Goal: Task Accomplishment & Management: Manage account settings

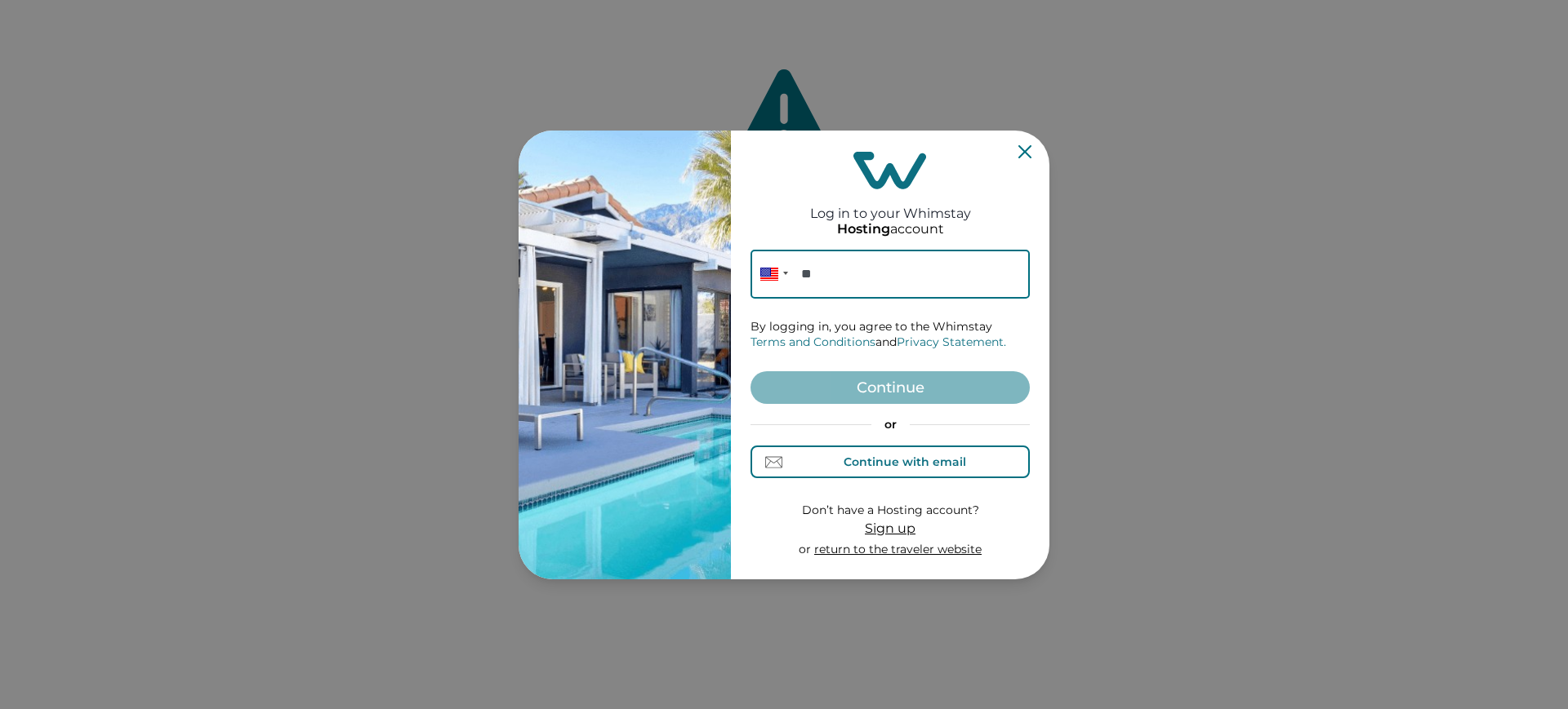
click at [879, 467] on div "Continue with email" at bounding box center [904, 462] width 122 height 13
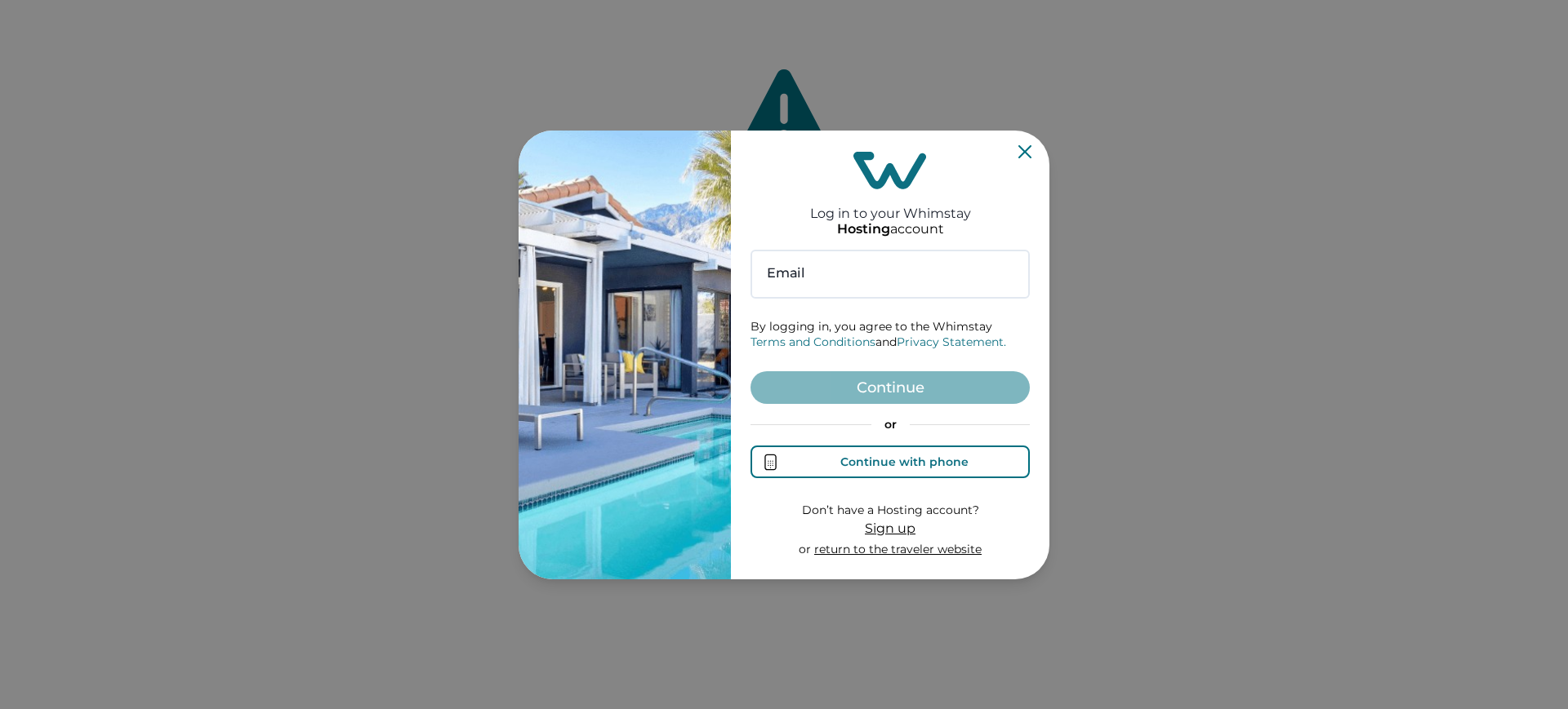
click at [879, 467] on div "Continue with phone" at bounding box center [904, 462] width 128 height 13
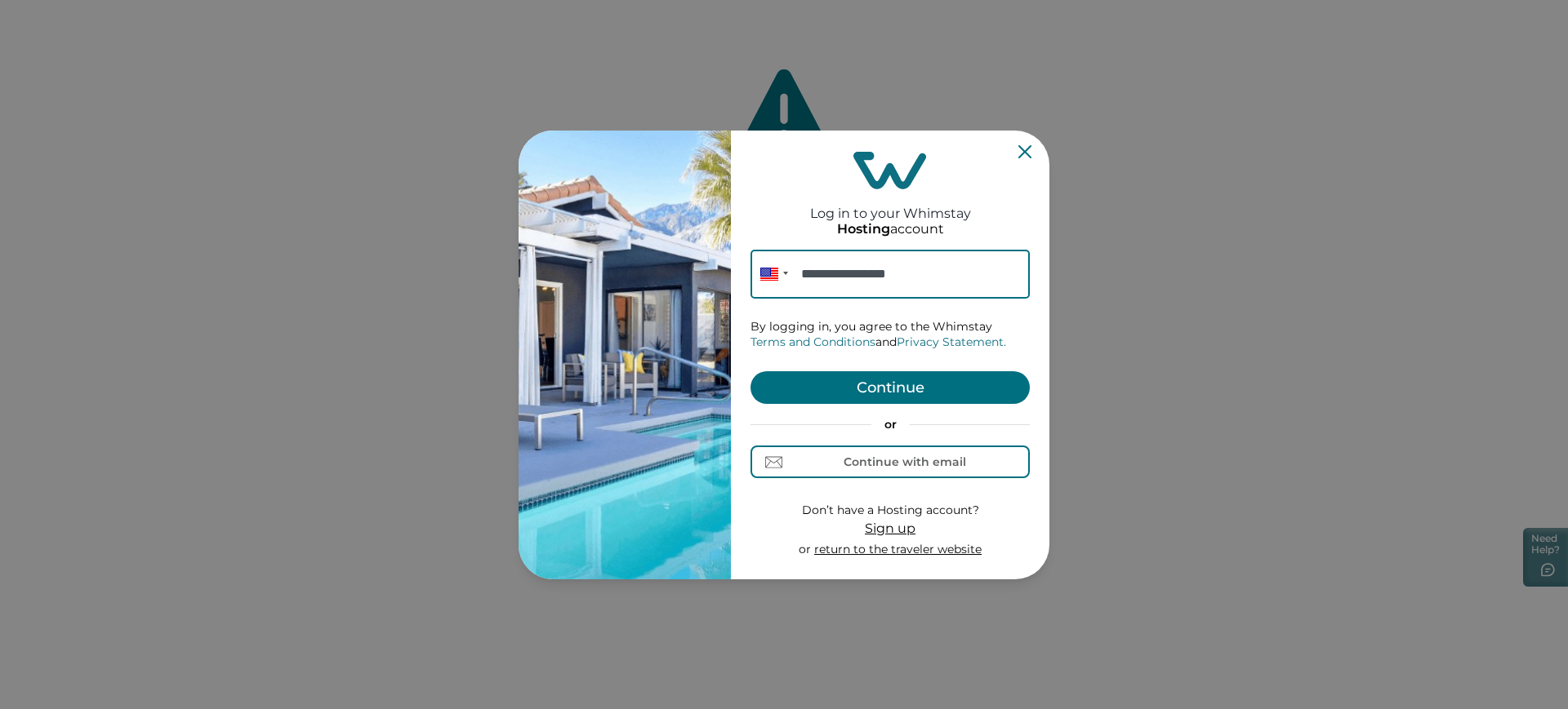
type input "**********"
click at [860, 380] on button "Continue" at bounding box center [889, 387] width 279 height 33
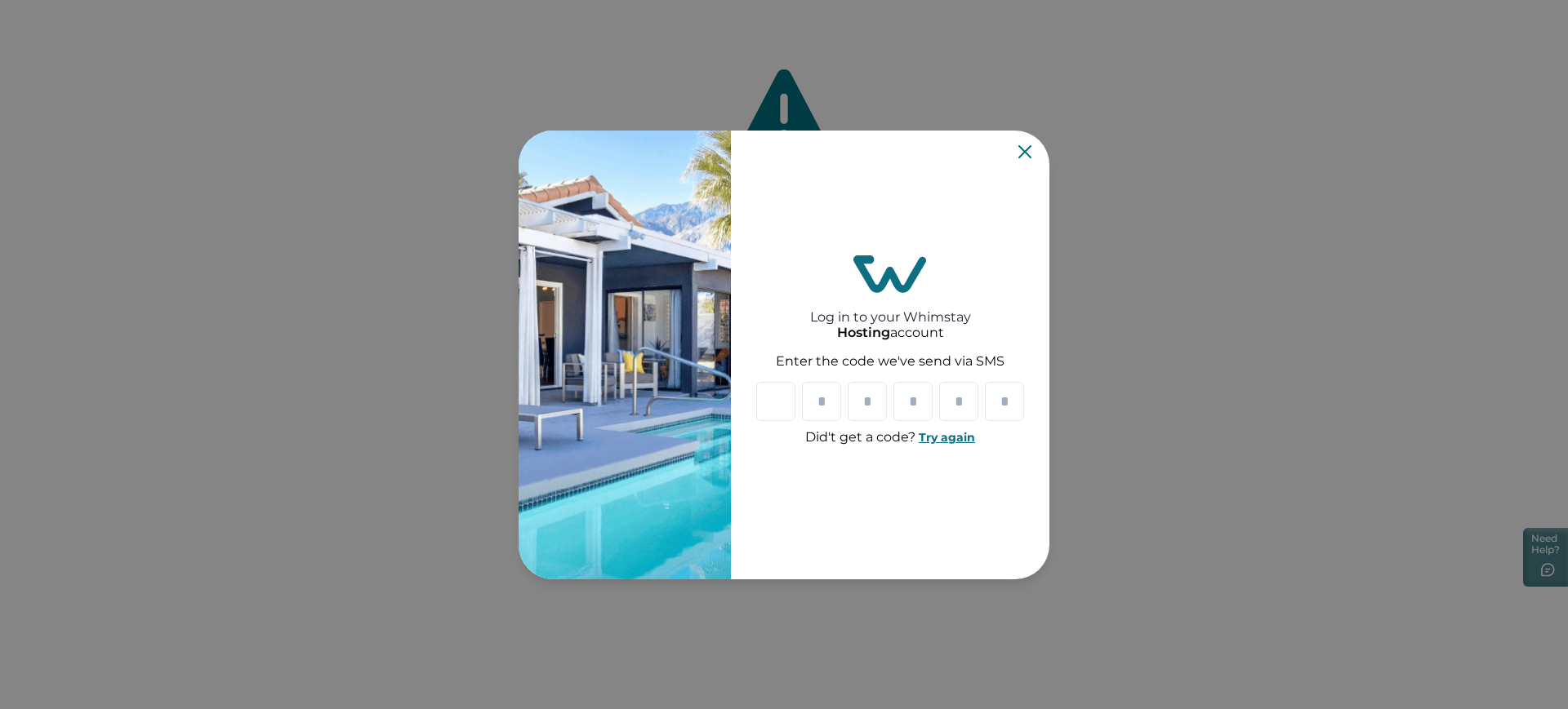
type input "*"
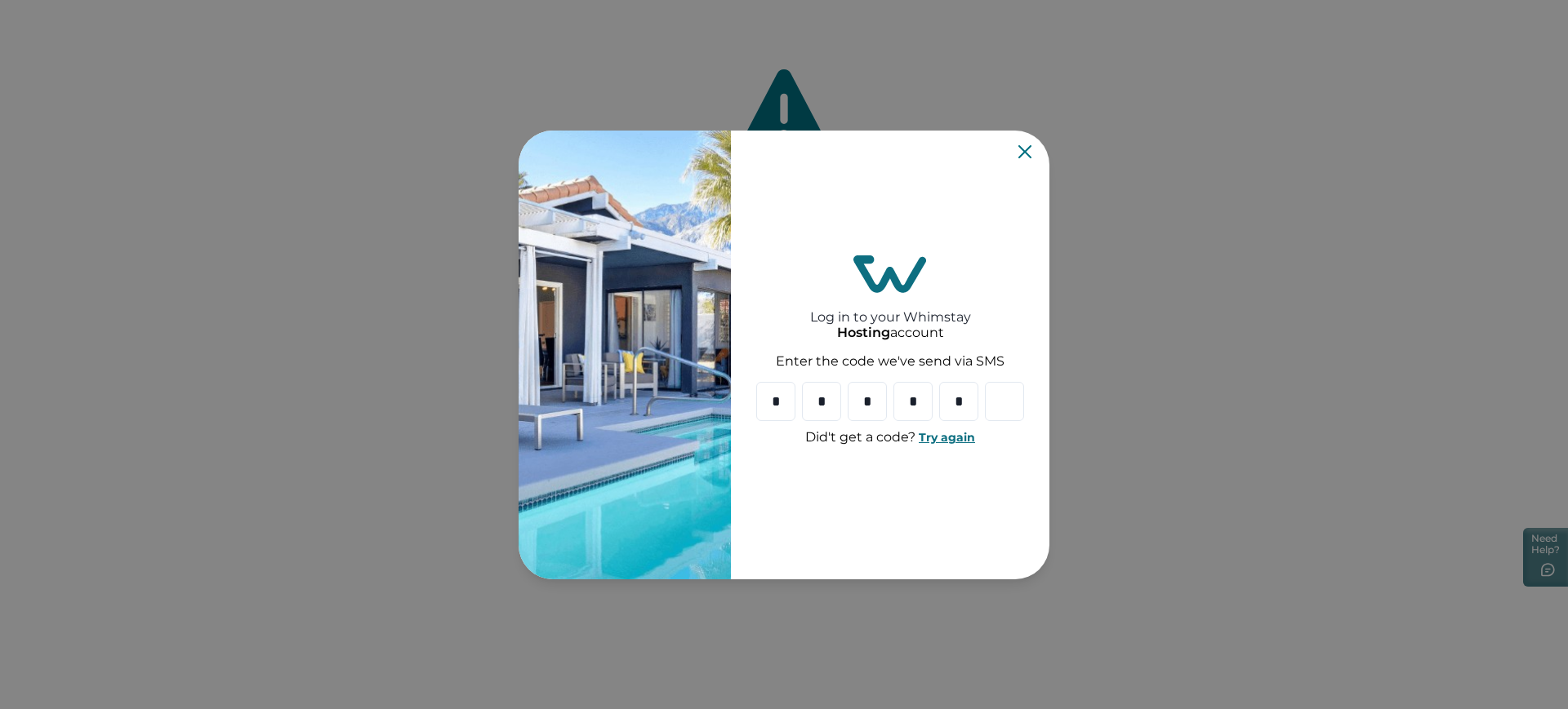
type input "*"
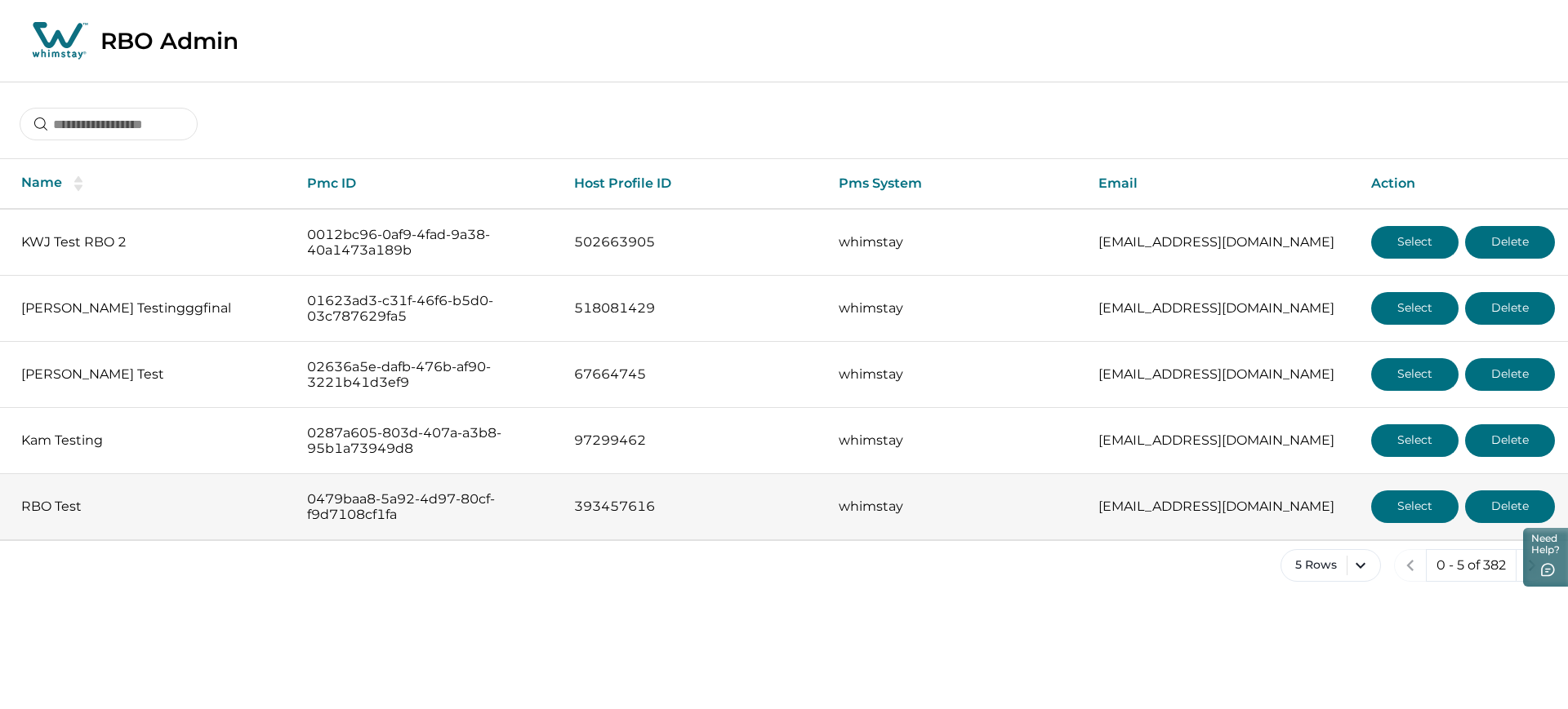
click at [1406, 512] on button "Select" at bounding box center [1415, 506] width 87 height 33
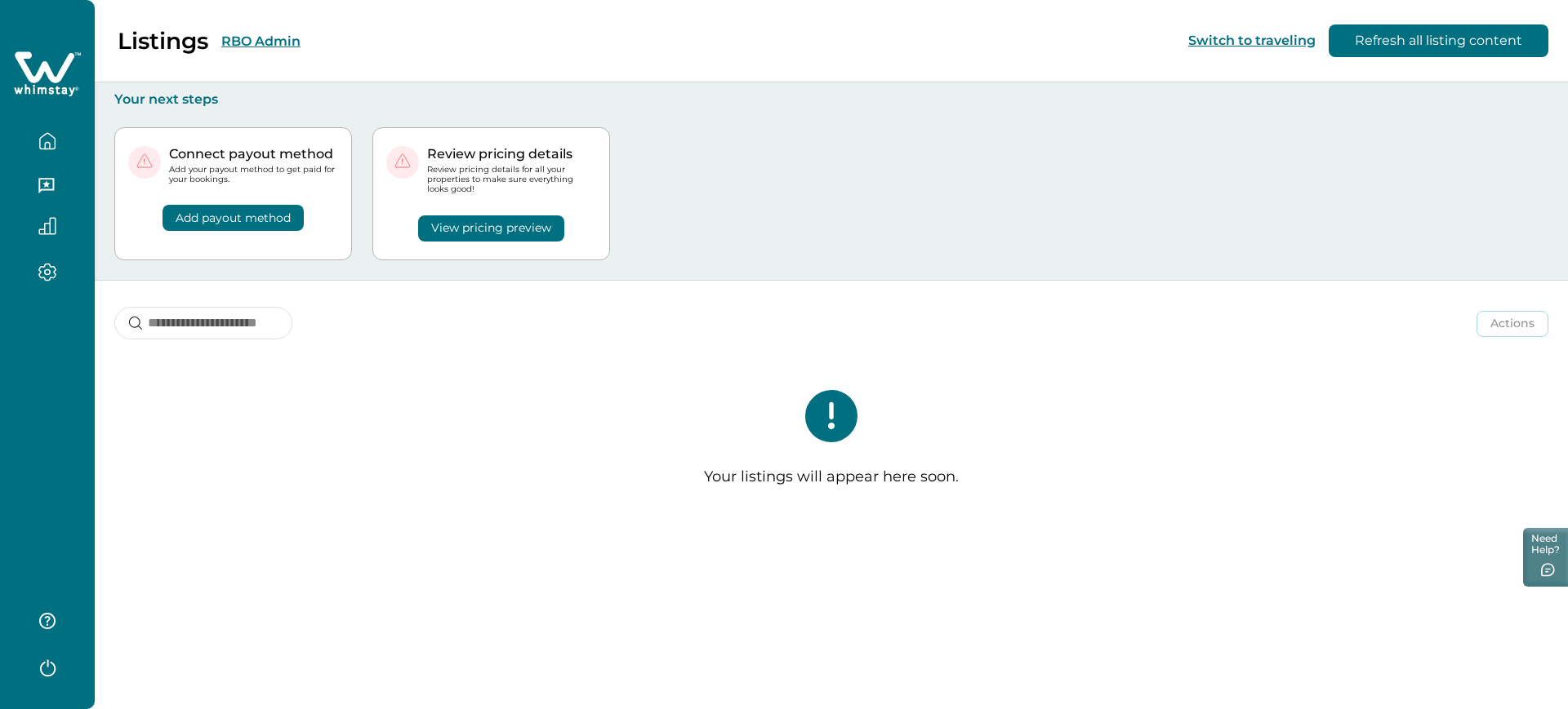
click at [242, 42] on button "RBO Admin" at bounding box center [261, 42] width 79 height 16
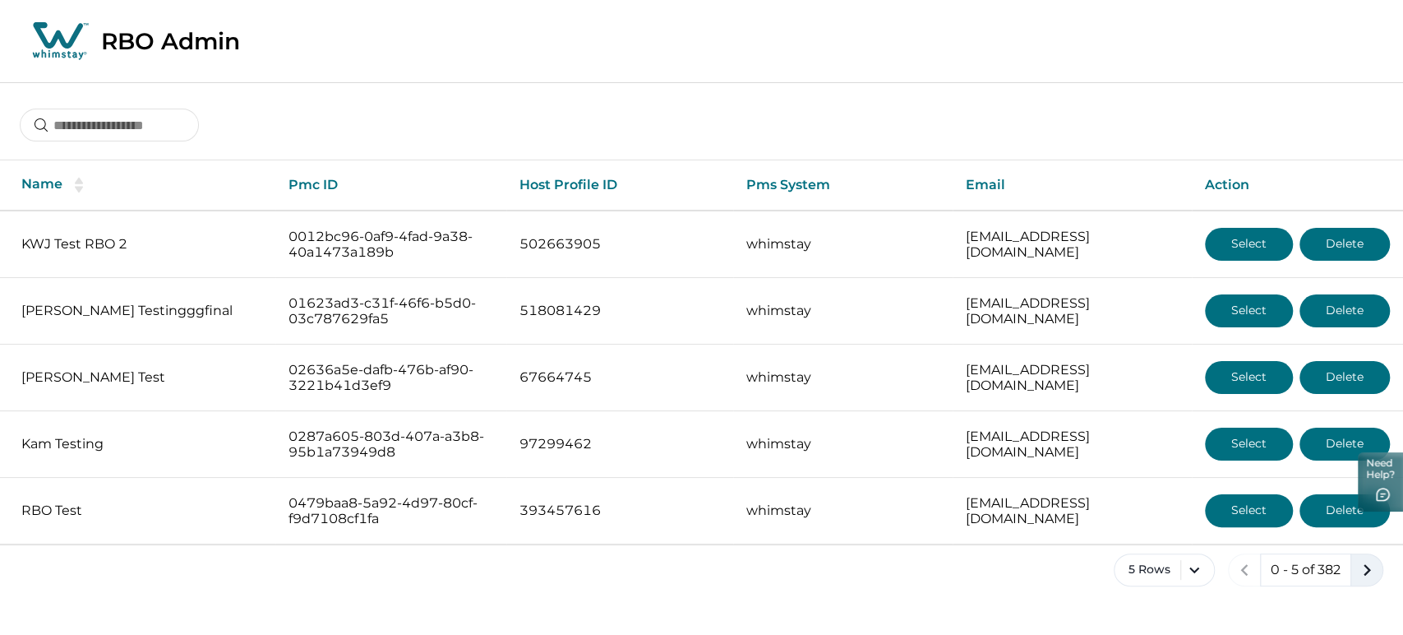
click at [1360, 574] on icon "next page" at bounding box center [1366, 569] width 23 height 23
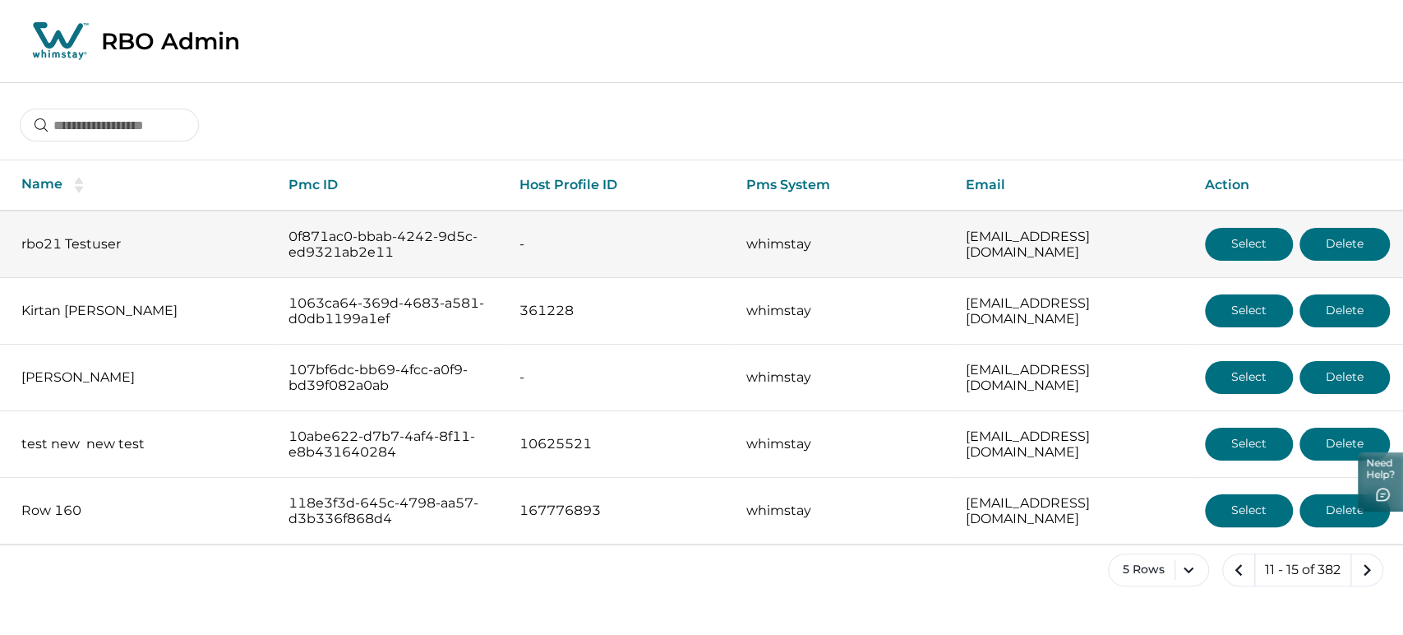
click at [1231, 242] on button "Select" at bounding box center [1249, 244] width 88 height 33
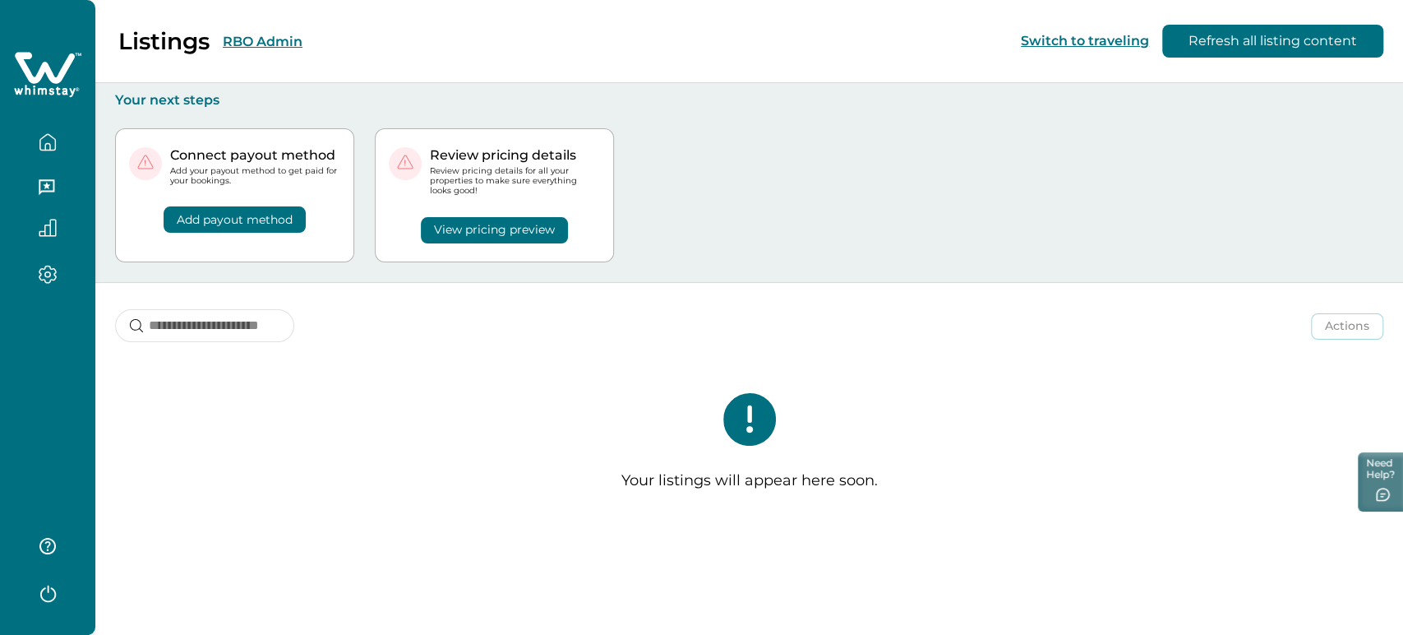
click at [39, 601] on icon "button" at bounding box center [47, 591] width 25 height 25
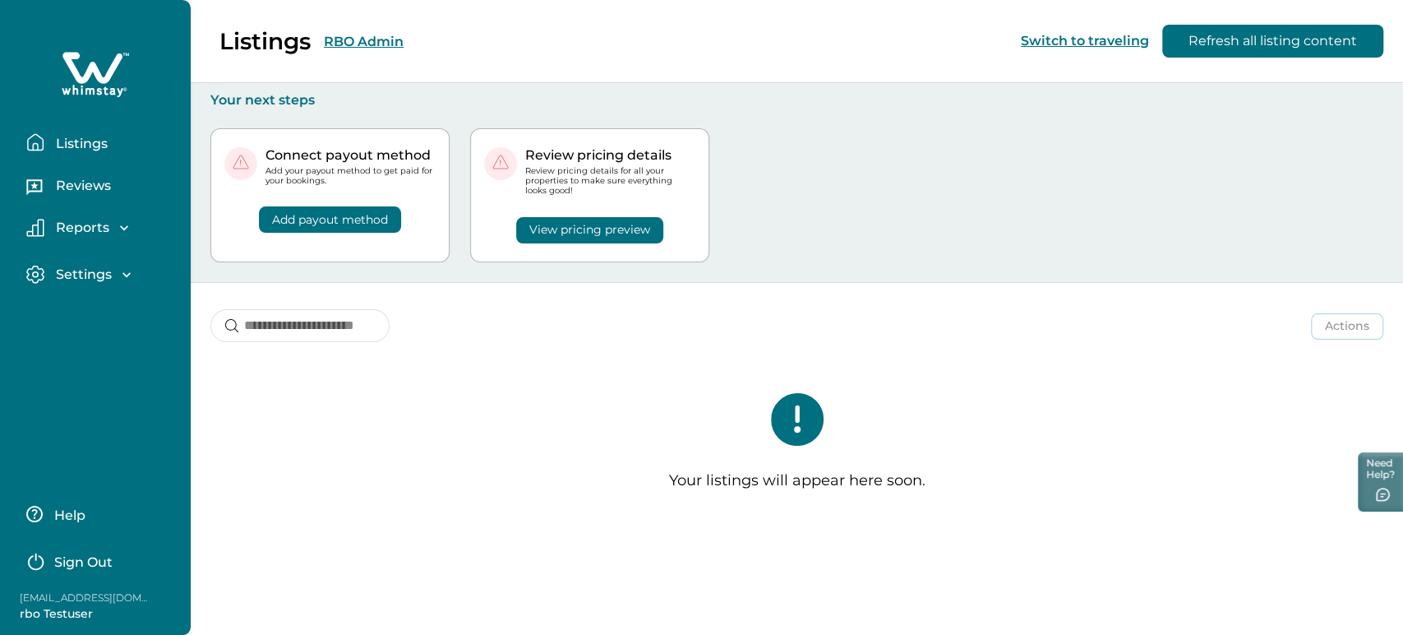
click at [70, 562] on p "Sign Out" at bounding box center [83, 562] width 58 height 16
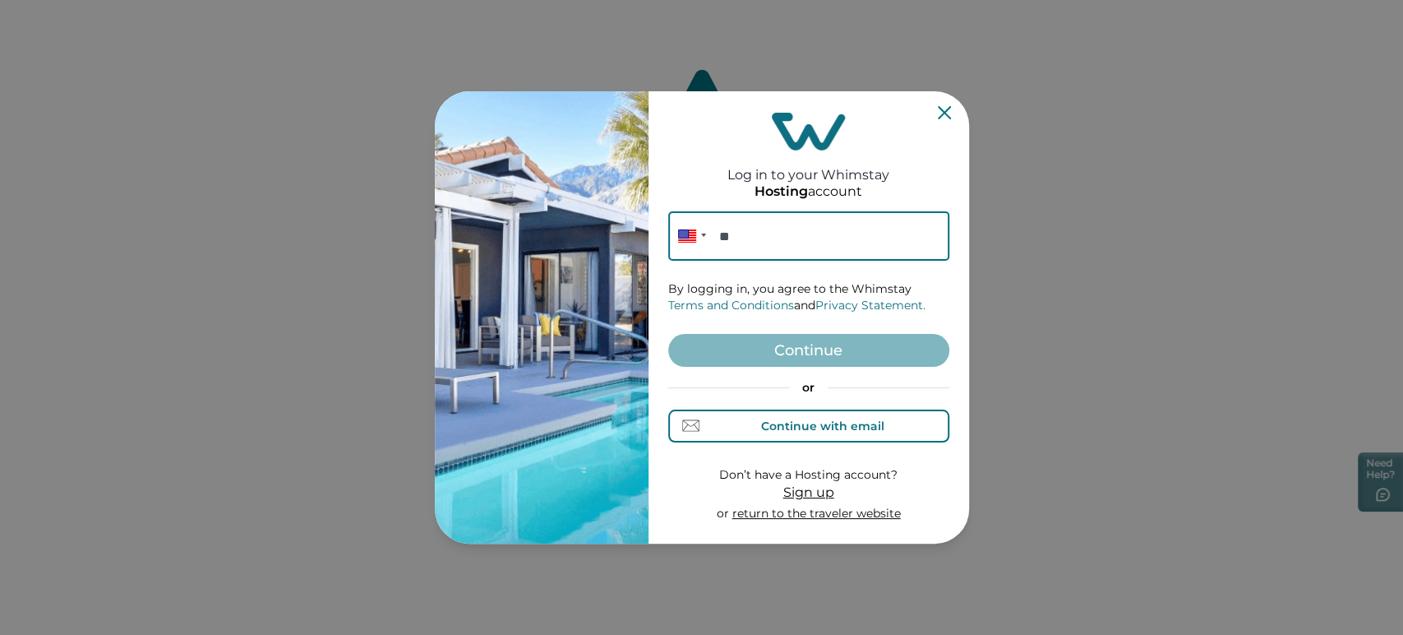
click at [769, 426] on div "Continue with email" at bounding box center [822, 425] width 123 height 13
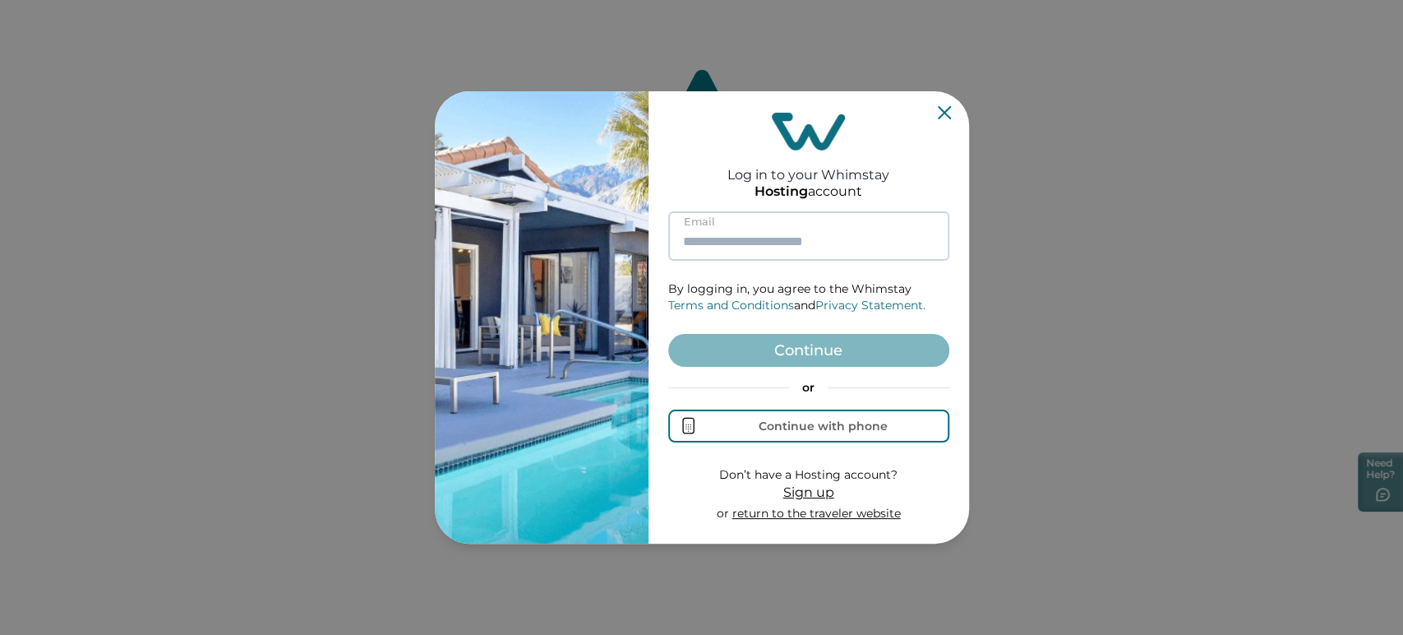
click at [743, 260] on input at bounding box center [808, 235] width 281 height 49
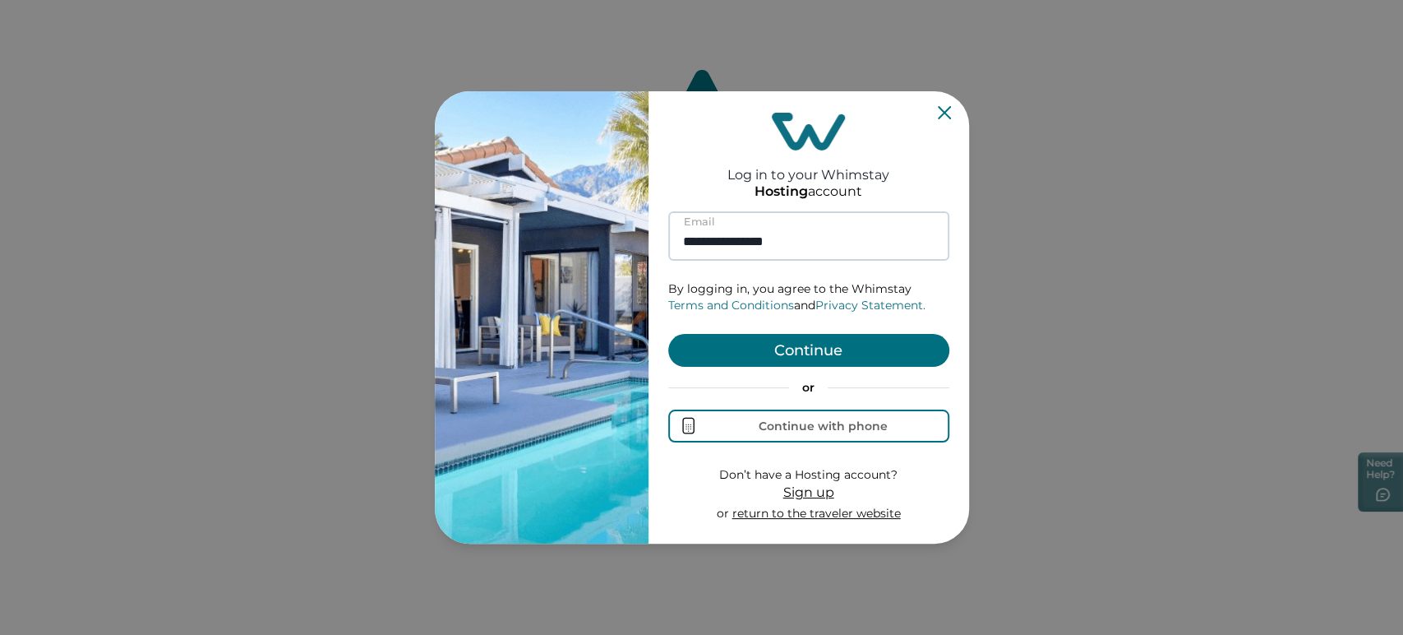
click at [668, 334] on button "Continue" at bounding box center [808, 350] width 281 height 33
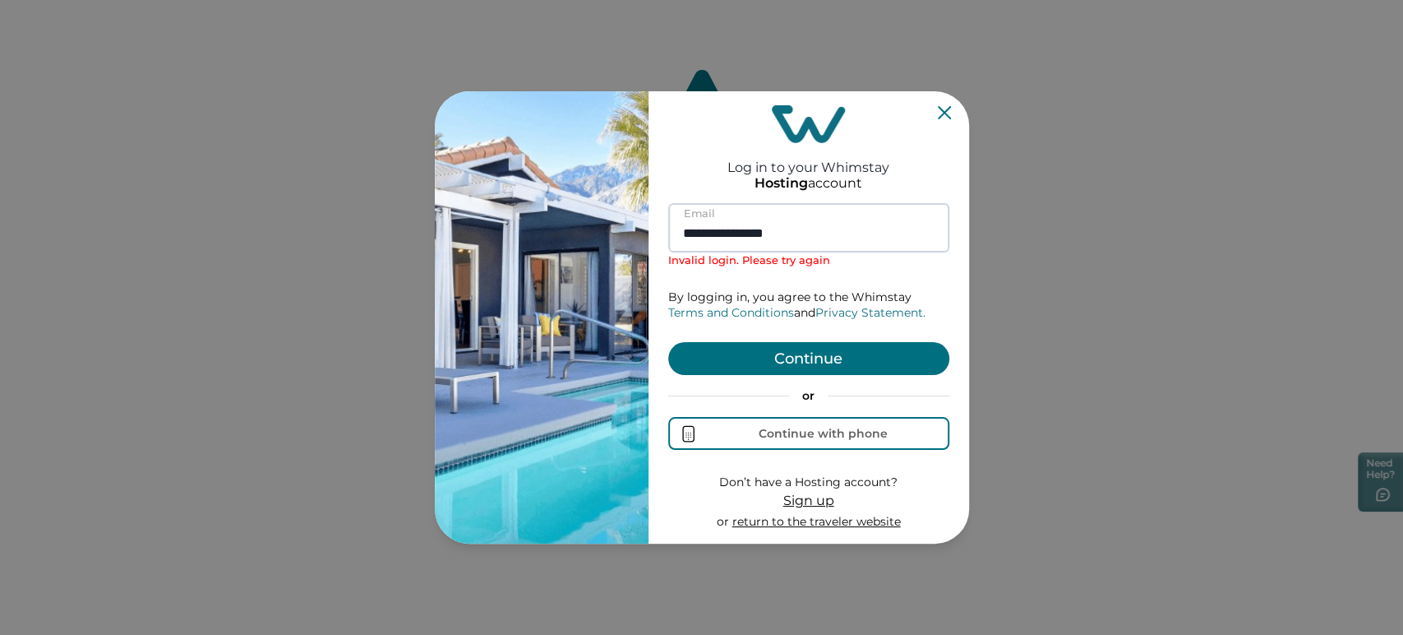
click at [697, 240] on input "**********" at bounding box center [808, 227] width 281 height 49
click at [668, 342] on button "Continue" at bounding box center [808, 358] width 281 height 33
type input "**********"
click at [668, 342] on button "Continue" at bounding box center [808, 358] width 281 height 33
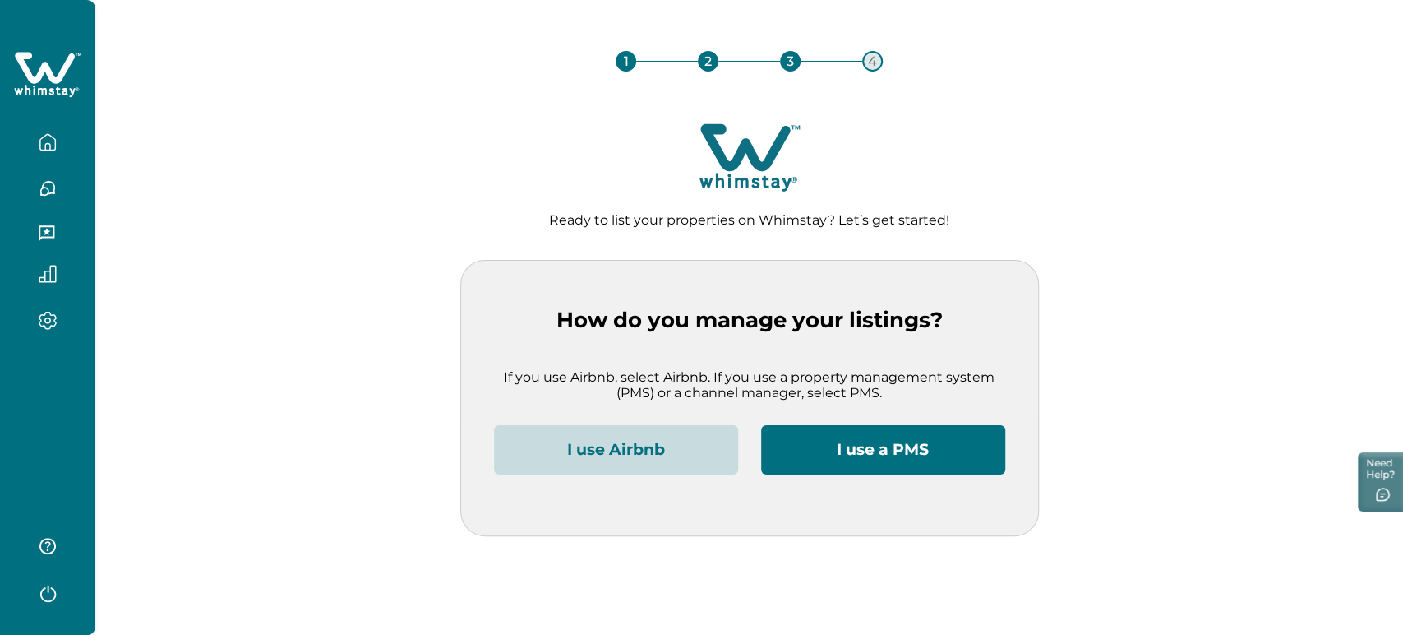
click at [546, 445] on button "I use Airbnb" at bounding box center [616, 449] width 244 height 49
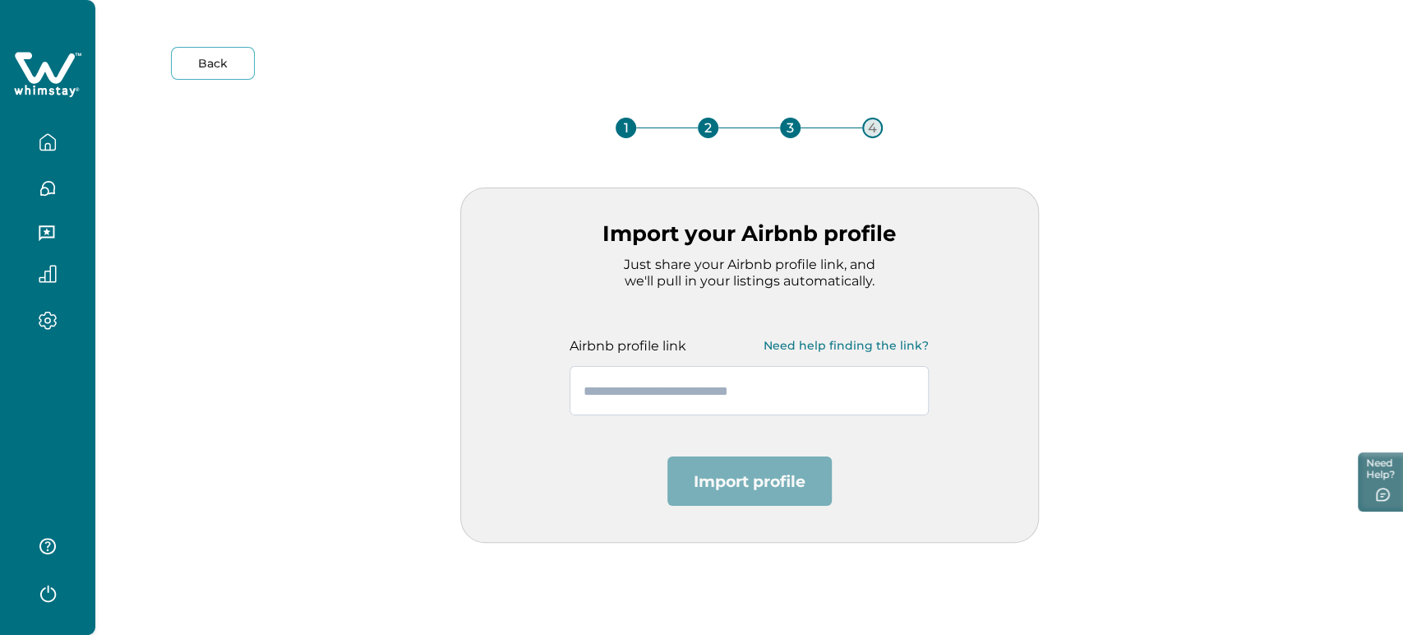
click at [609, 389] on input "text" at bounding box center [749, 390] width 359 height 49
paste input "**********"
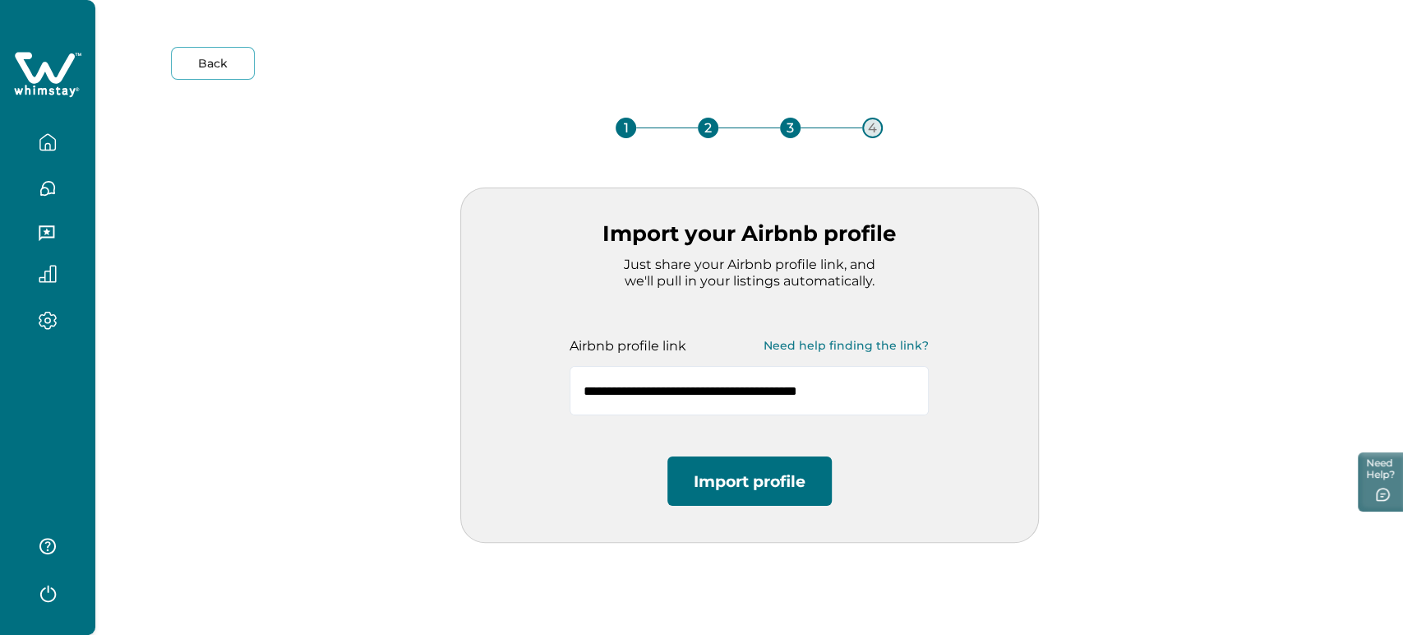
type input "**********"
click at [713, 487] on button "Import profile" at bounding box center [749, 480] width 164 height 49
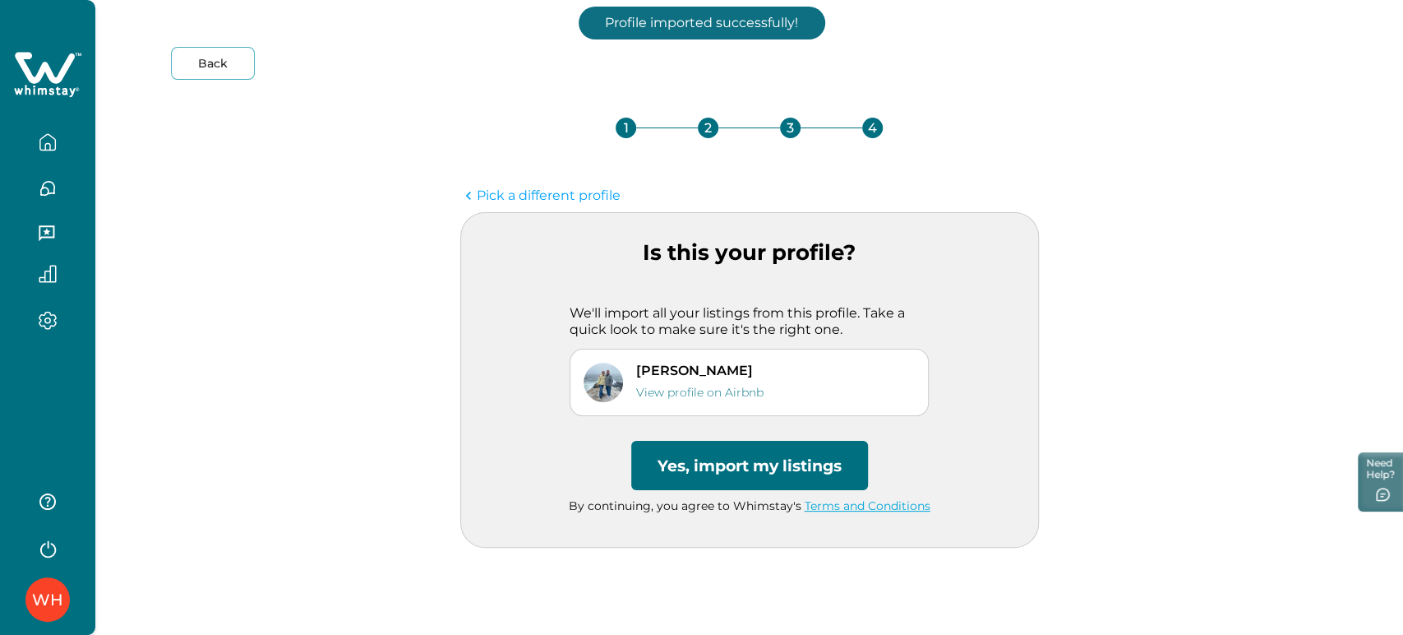
click at [745, 474] on button "Yes, import my listings" at bounding box center [749, 465] width 237 height 49
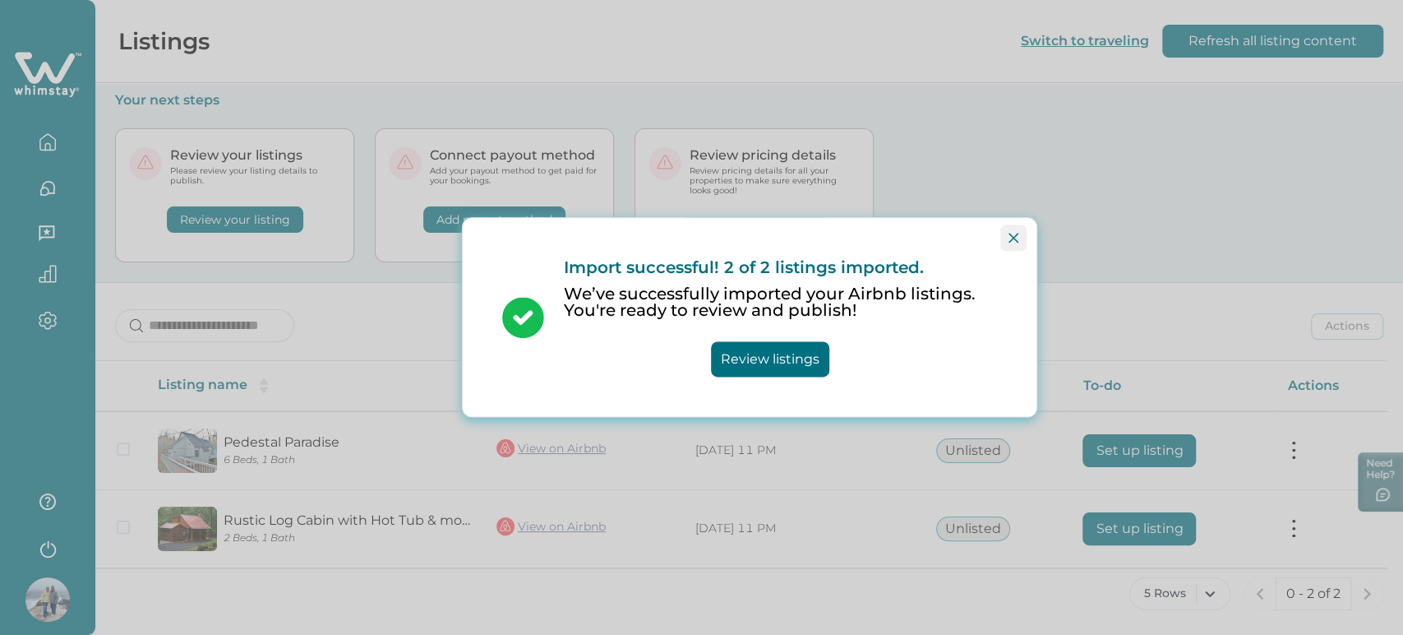
click at [1004, 229] on button "Close" at bounding box center [1013, 237] width 26 height 26
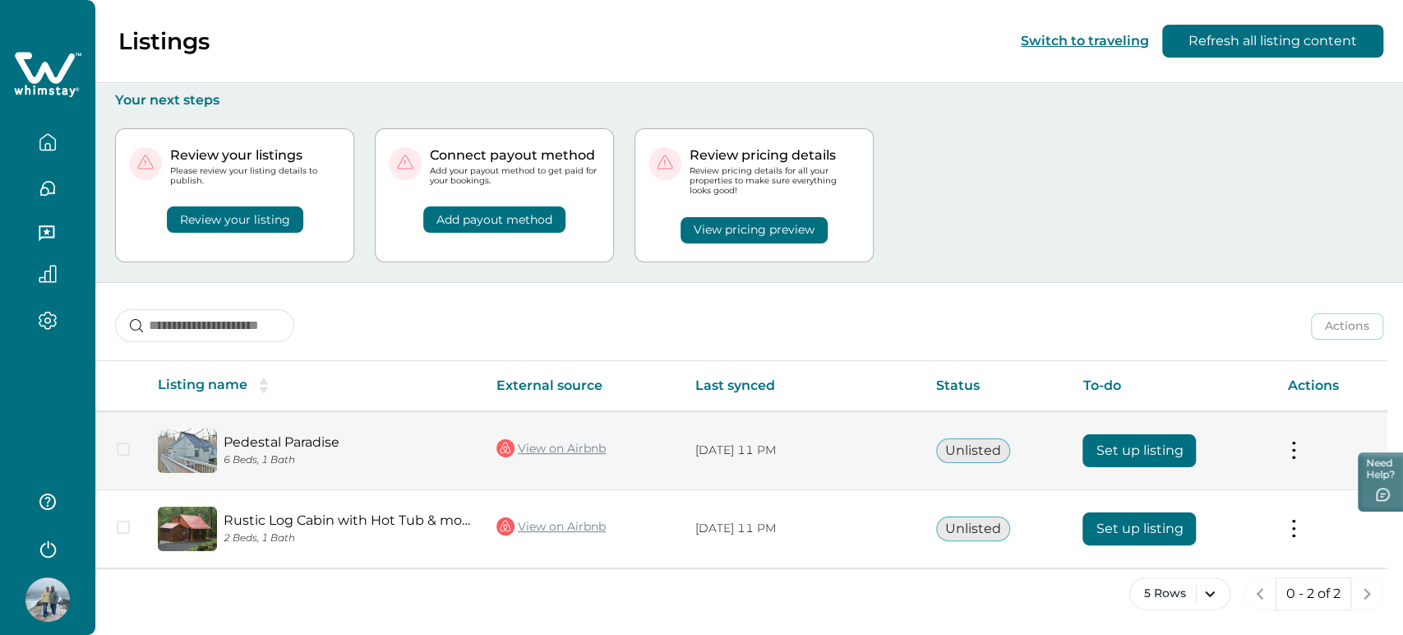
click at [1295, 444] on button at bounding box center [1293, 449] width 13 height 17
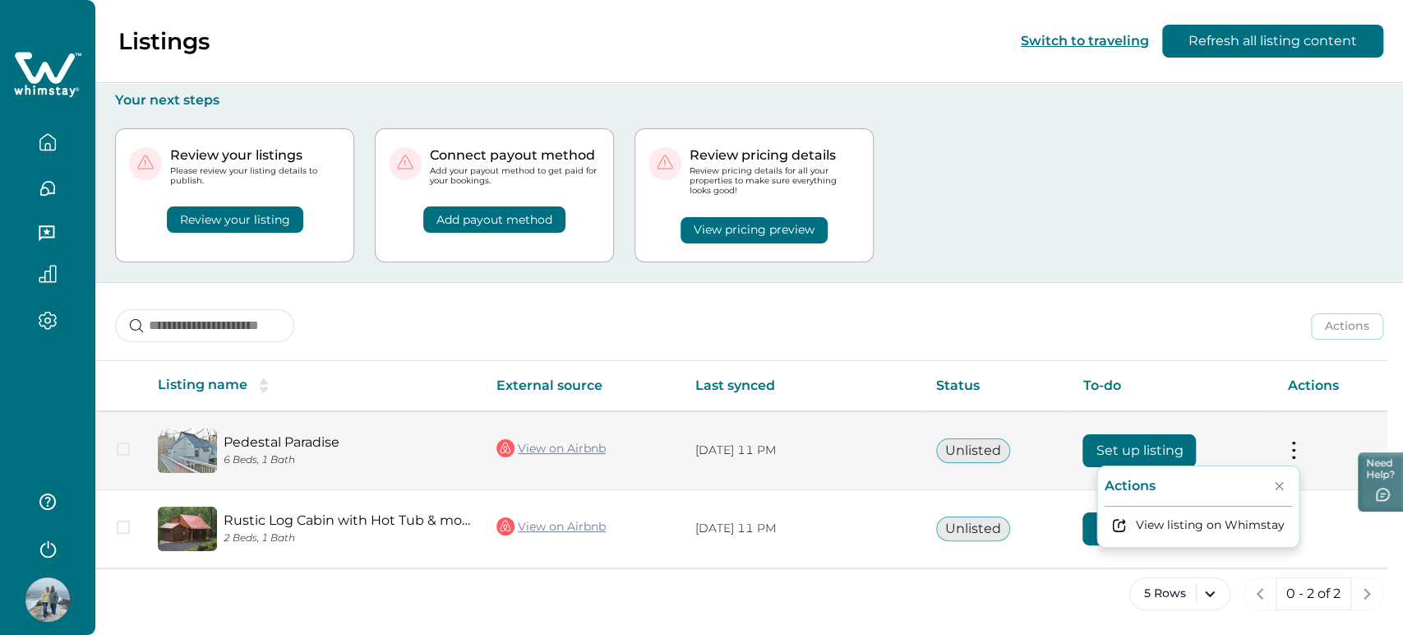
click at [1179, 508] on div "Actions View listing on Whimstay" at bounding box center [1198, 506] width 203 height 82
click at [1183, 523] on button "View listing on Whimstay" at bounding box center [1198, 525] width 188 height 30
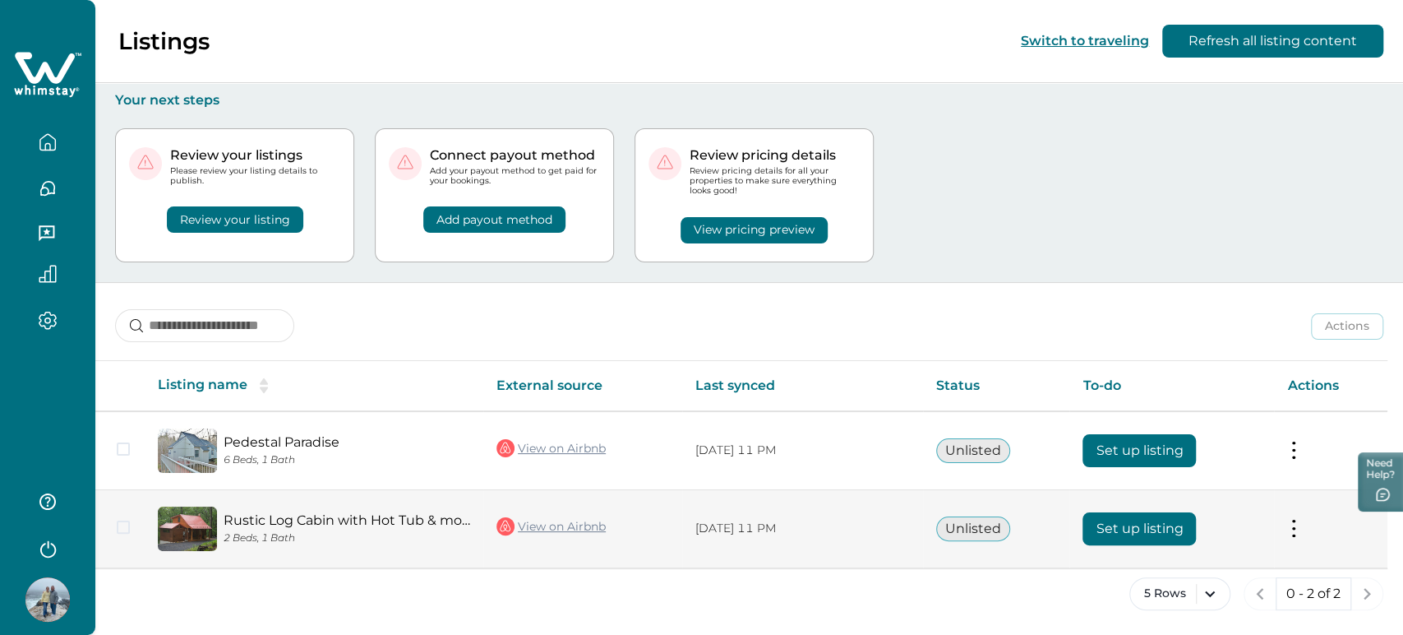
click at [1289, 527] on button at bounding box center [1293, 527] width 13 height 17
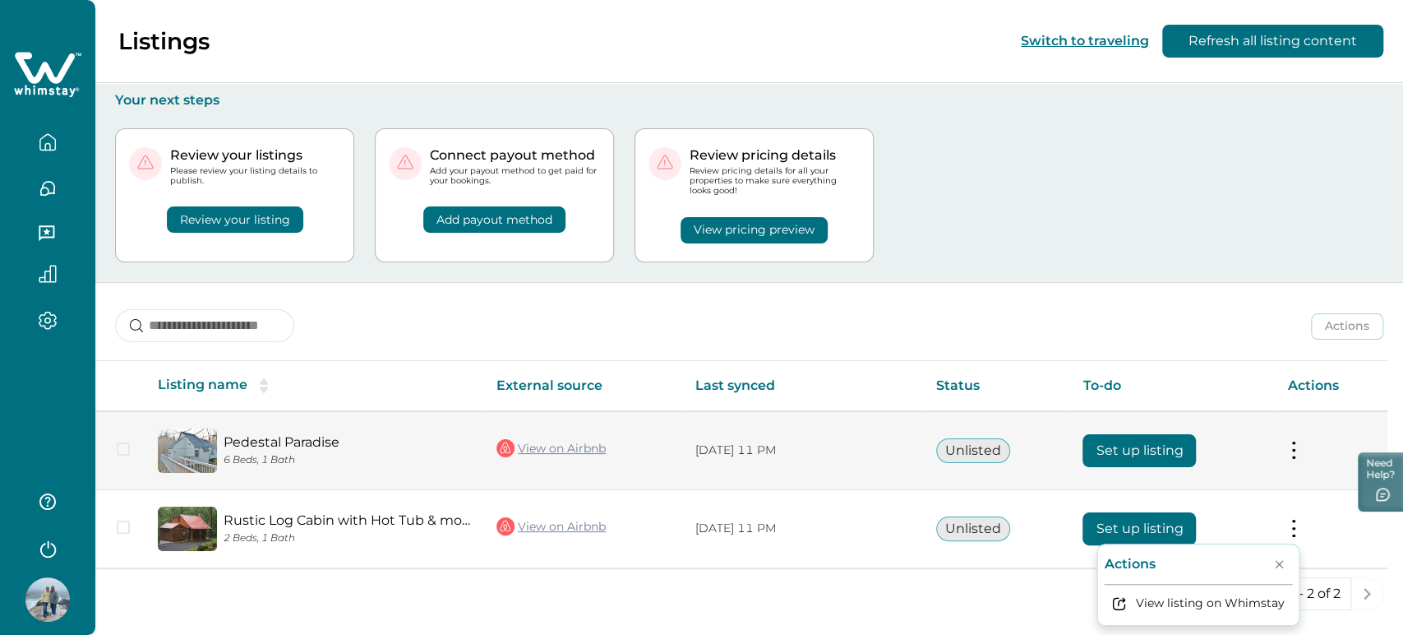
click at [1282, 446] on td "Actions View listing on Whimstay" at bounding box center [1330, 450] width 113 height 79
click at [1287, 445] on button at bounding box center [1293, 449] width 13 height 17
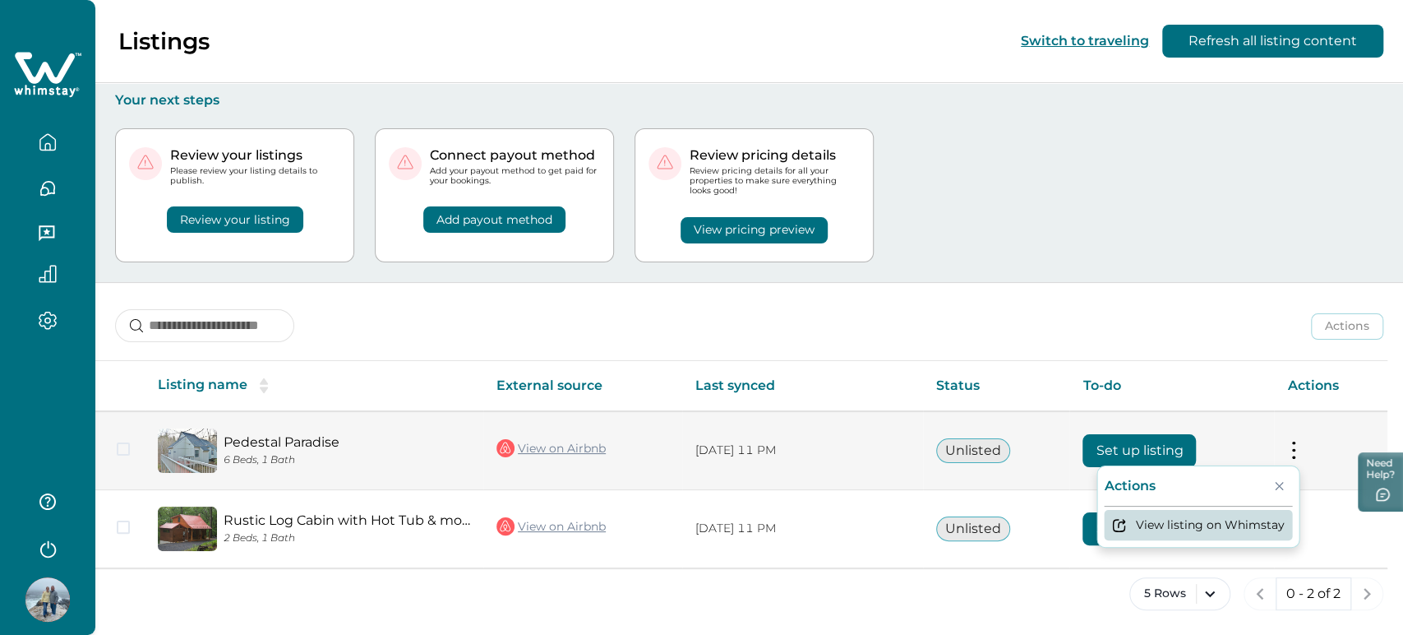
click at [1198, 520] on button "View listing on Whimstay" at bounding box center [1198, 525] width 188 height 30
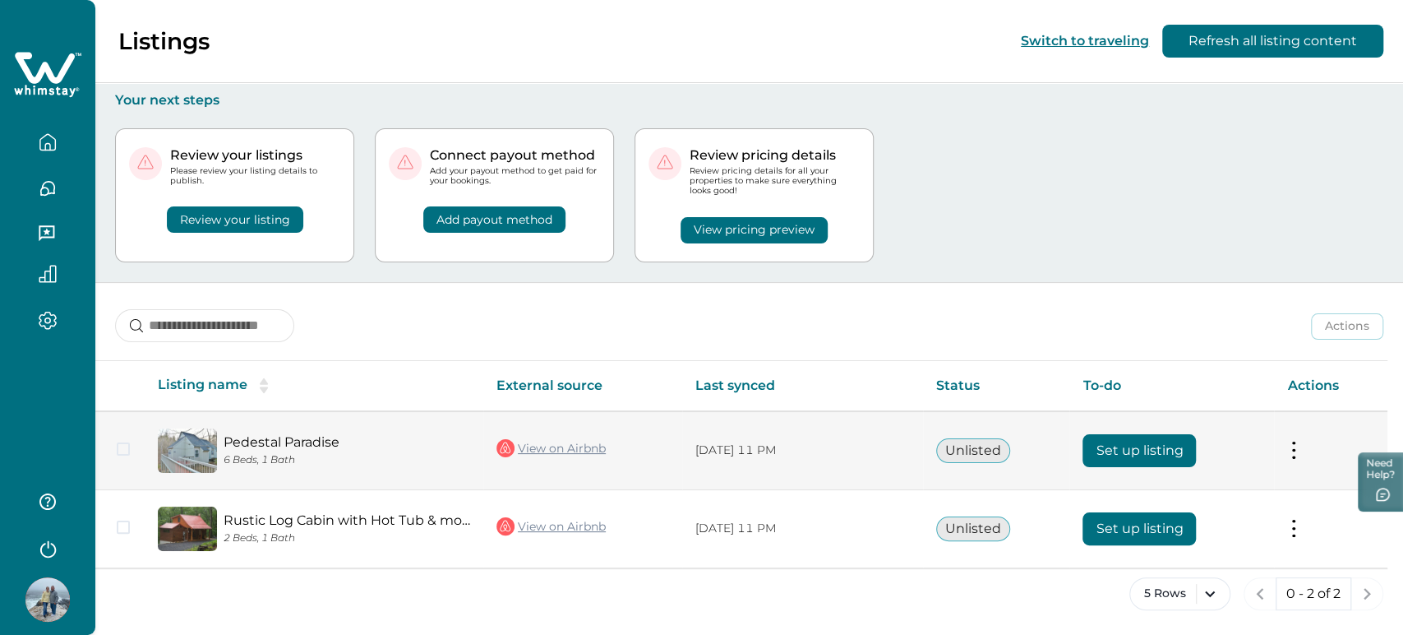
click at [1099, 453] on button "Set up listing" at bounding box center [1139, 450] width 113 height 33
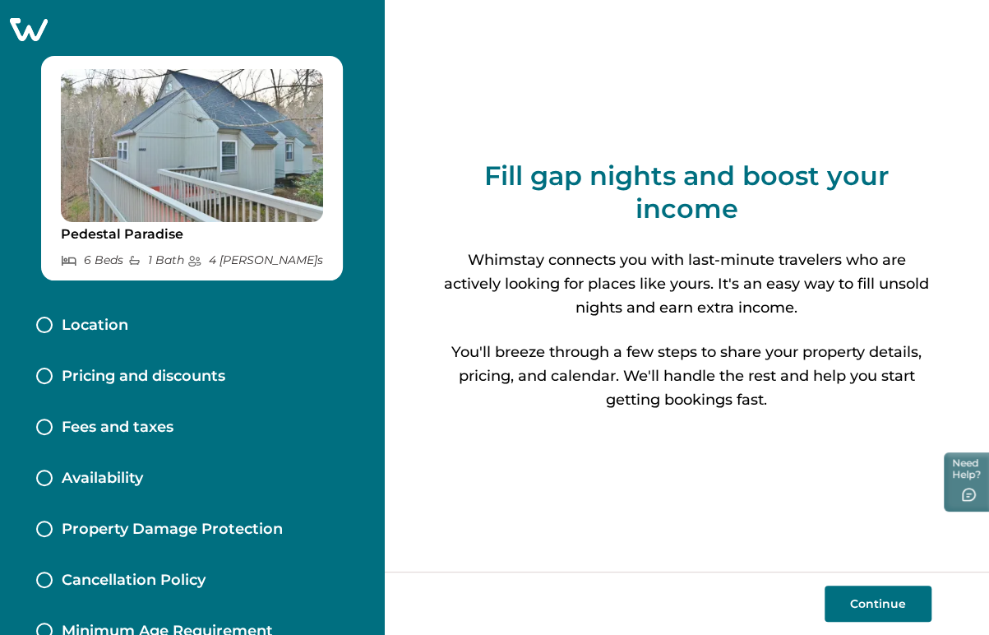
click at [208, 374] on p "Pricing and discounts" at bounding box center [144, 376] width 164 height 18
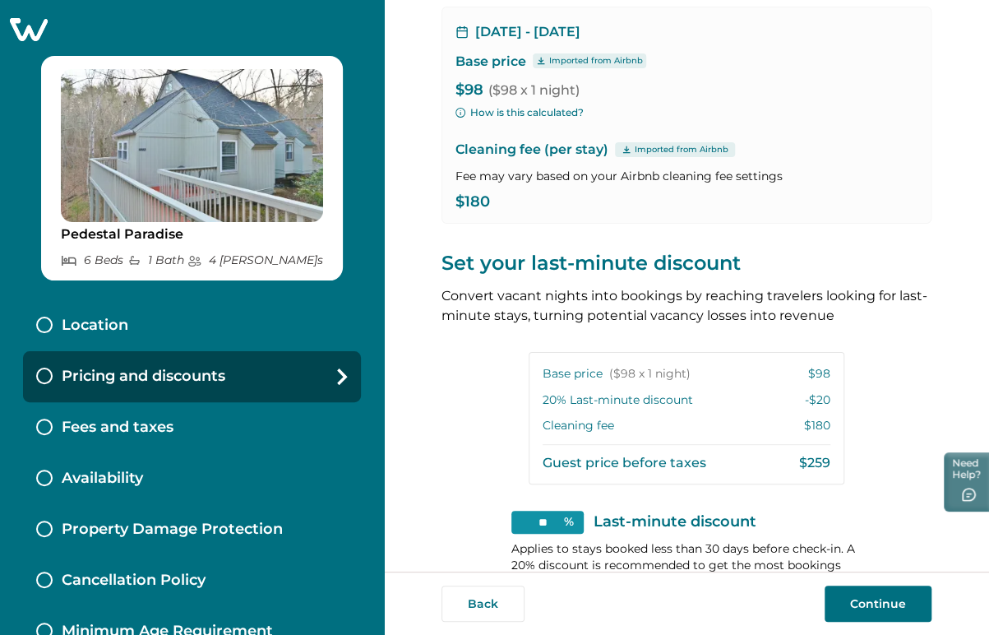
scroll to position [307, 0]
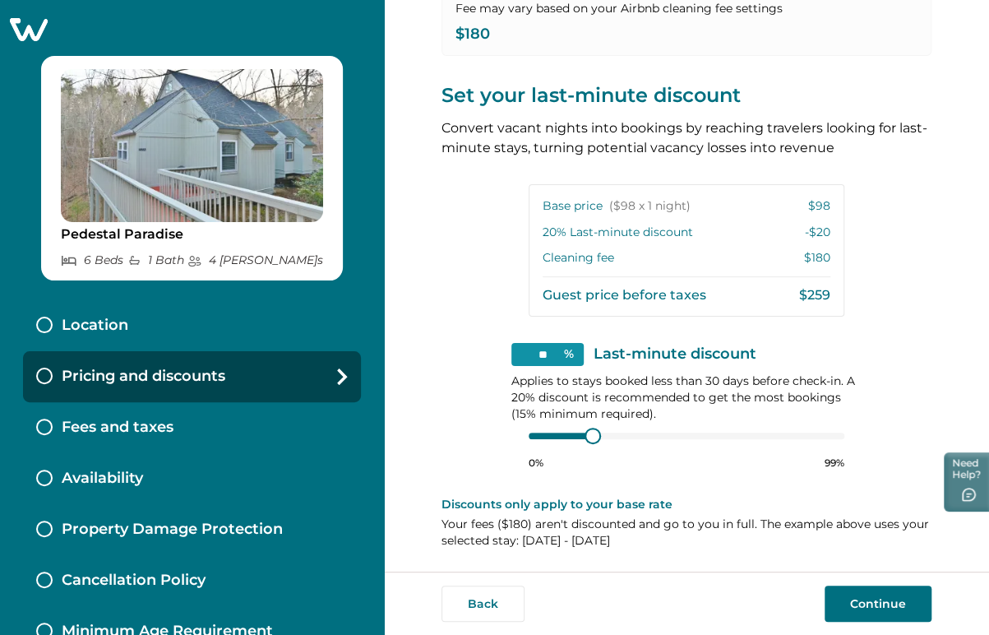
click at [296, 432] on div "Fees and taxes" at bounding box center [192, 427] width 338 height 51
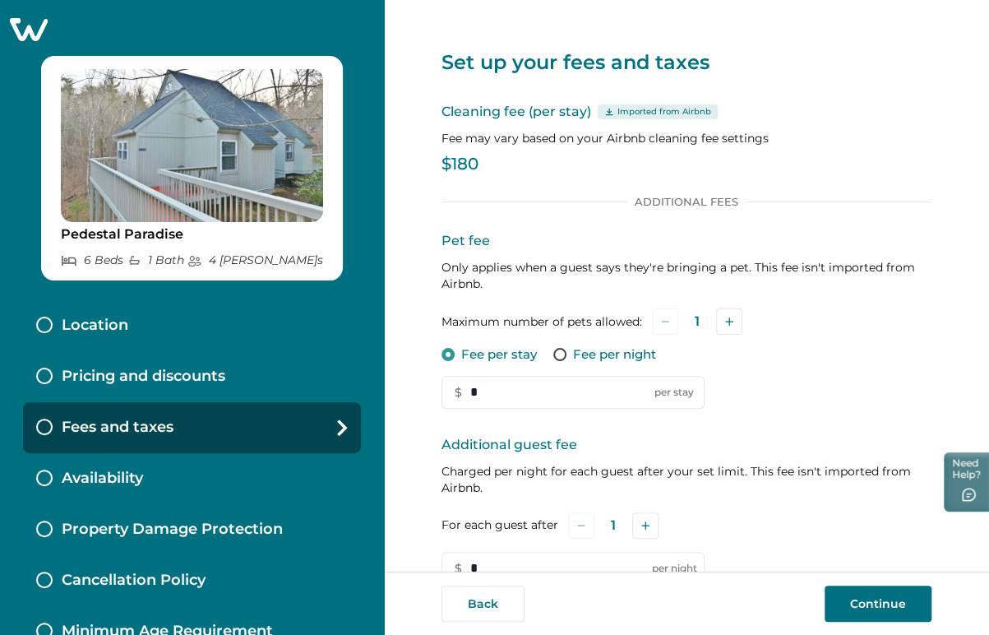
scroll to position [263, 0]
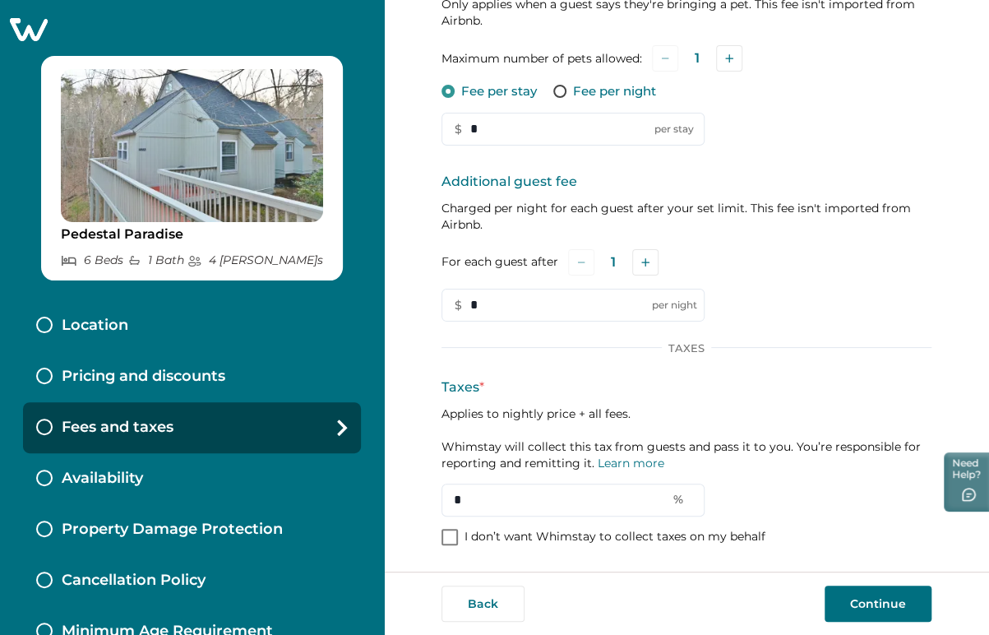
click at [486, 538] on p "I don’t want Whimstay to collect taxes on my behalf" at bounding box center [614, 537] width 301 height 16
click at [856, 592] on button "Continue" at bounding box center [877, 603] width 107 height 36
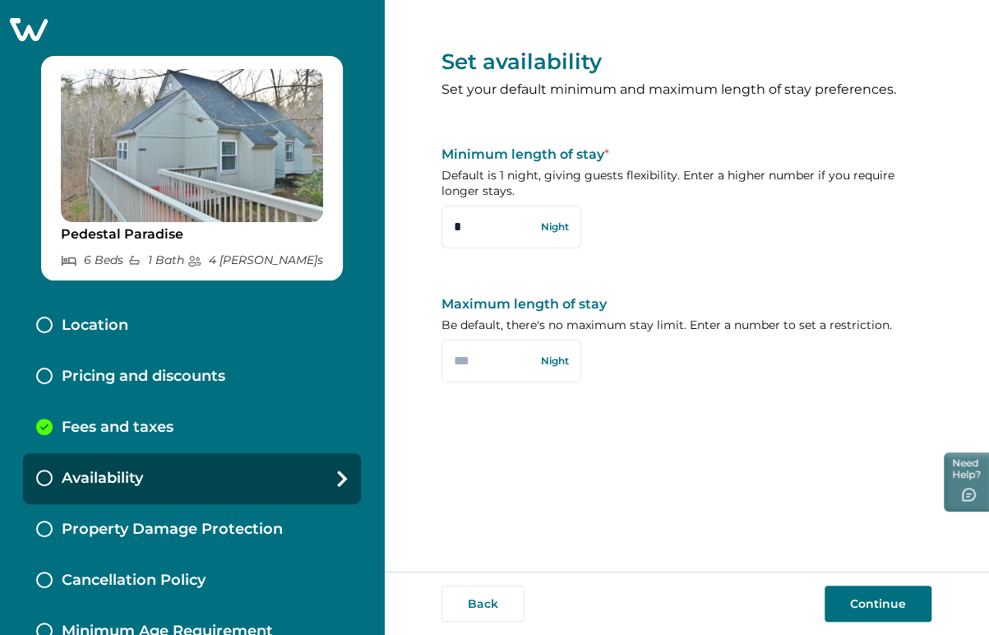
click at [242, 422] on div "Fees and taxes" at bounding box center [192, 427] width 338 height 51
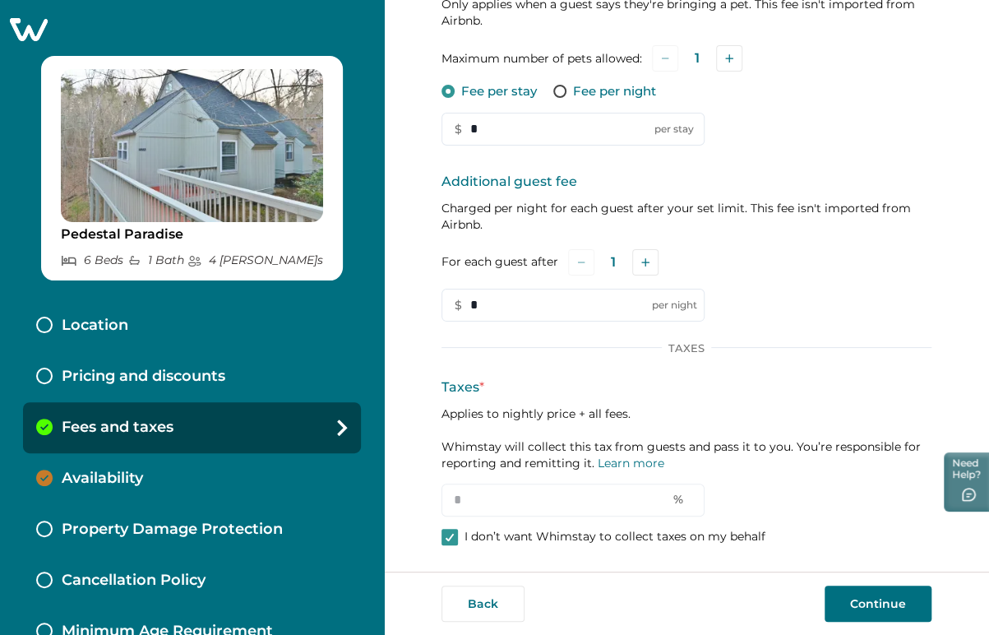
scroll to position [262, 0]
click at [460, 532] on label "I don’t want Whimstay to collect taxes on my behalf" at bounding box center [603, 537] width 324 height 16
click at [543, 412] on p "Applies to nightly price + all fees. Whimstay will collect this tax from guests…" at bounding box center [686, 439] width 490 height 66
click at [618, 422] on p "Applies to nightly price + all fees. Whimstay will collect this tax from guests…" at bounding box center [686, 439] width 490 height 66
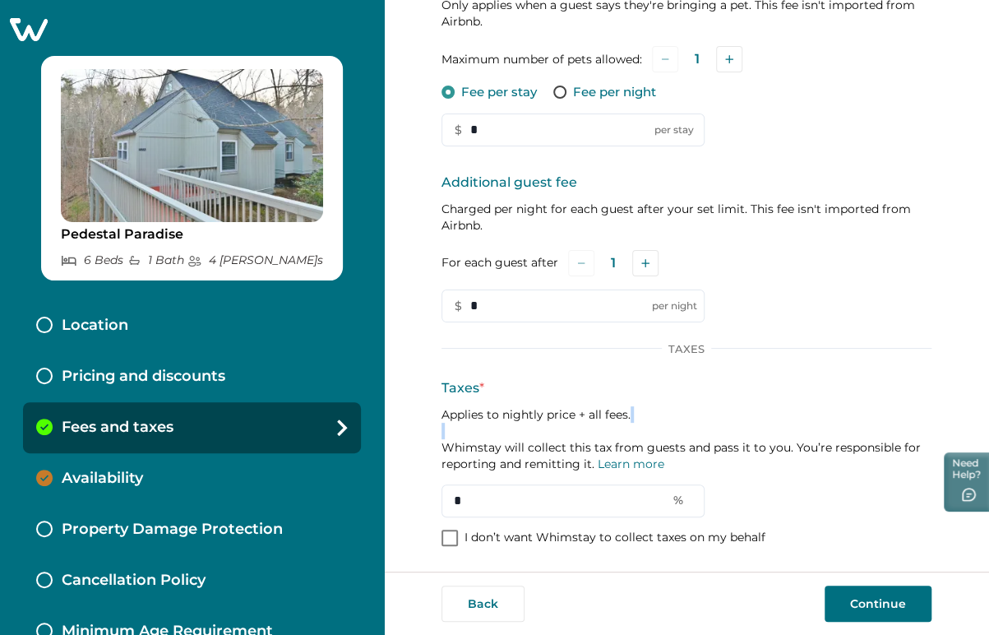
click at [618, 422] on p "Applies to nightly price + all fees. Whimstay will collect this tax from guests…" at bounding box center [686, 439] width 490 height 66
click at [587, 414] on p "Applies to nightly price + all fees. Whimstay will collect this tax from guests…" at bounding box center [686, 439] width 490 height 66
click at [530, 409] on p "Applies to nightly price + all fees. Whimstay will collect this tax from guests…" at bounding box center [686, 439] width 490 height 66
drag, startPoint x: 455, startPoint y: 414, endPoint x: 603, endPoint y: 424, distance: 148.3
click at [603, 424] on p "Applies to nightly price + all fees. Whimstay will collect this tax from guests…" at bounding box center [686, 439] width 490 height 66
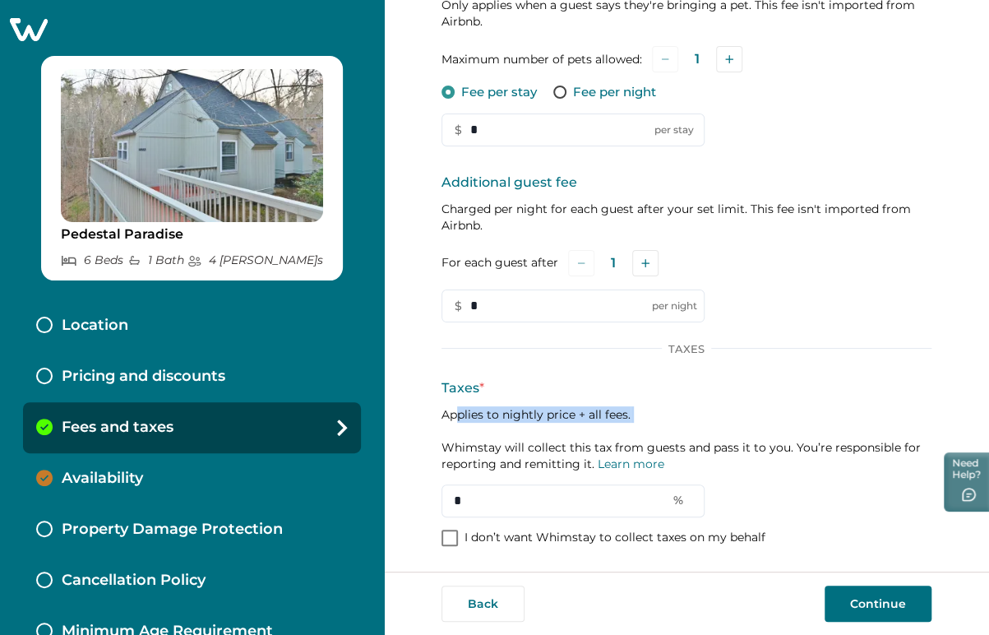
click at [603, 424] on p "Applies to nightly price + all fees. Whimstay will collect this tax from guests…" at bounding box center [686, 439] width 490 height 66
